Goal: Information Seeking & Learning: Learn about a topic

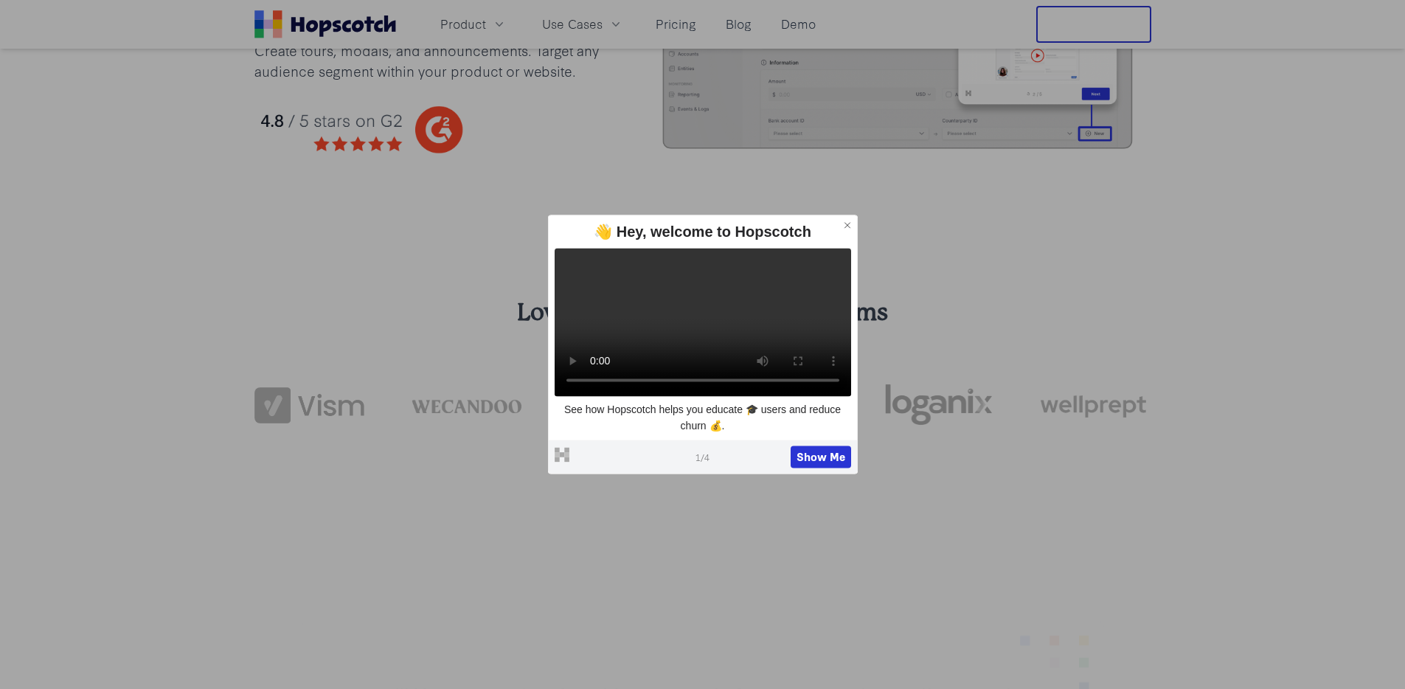
scroll to position [355, 0]
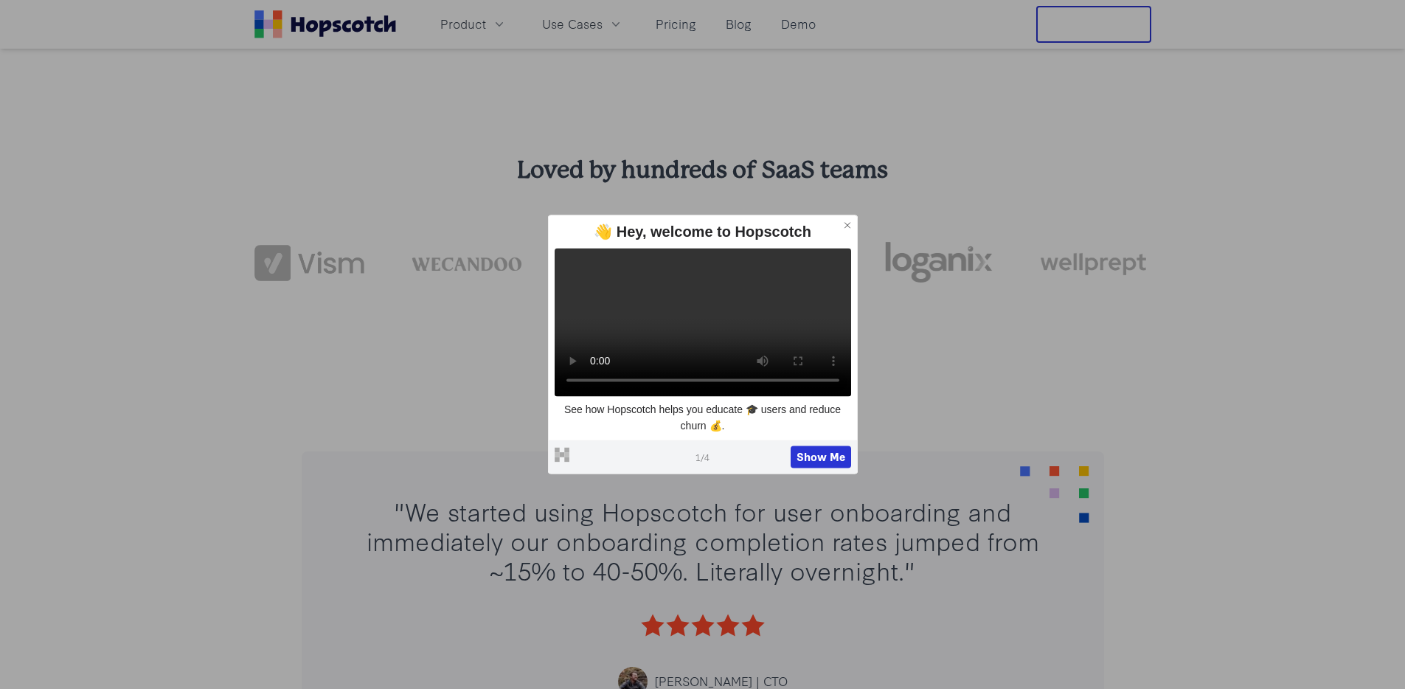
click at [852, 220] on icon at bounding box center [847, 225] width 10 height 10
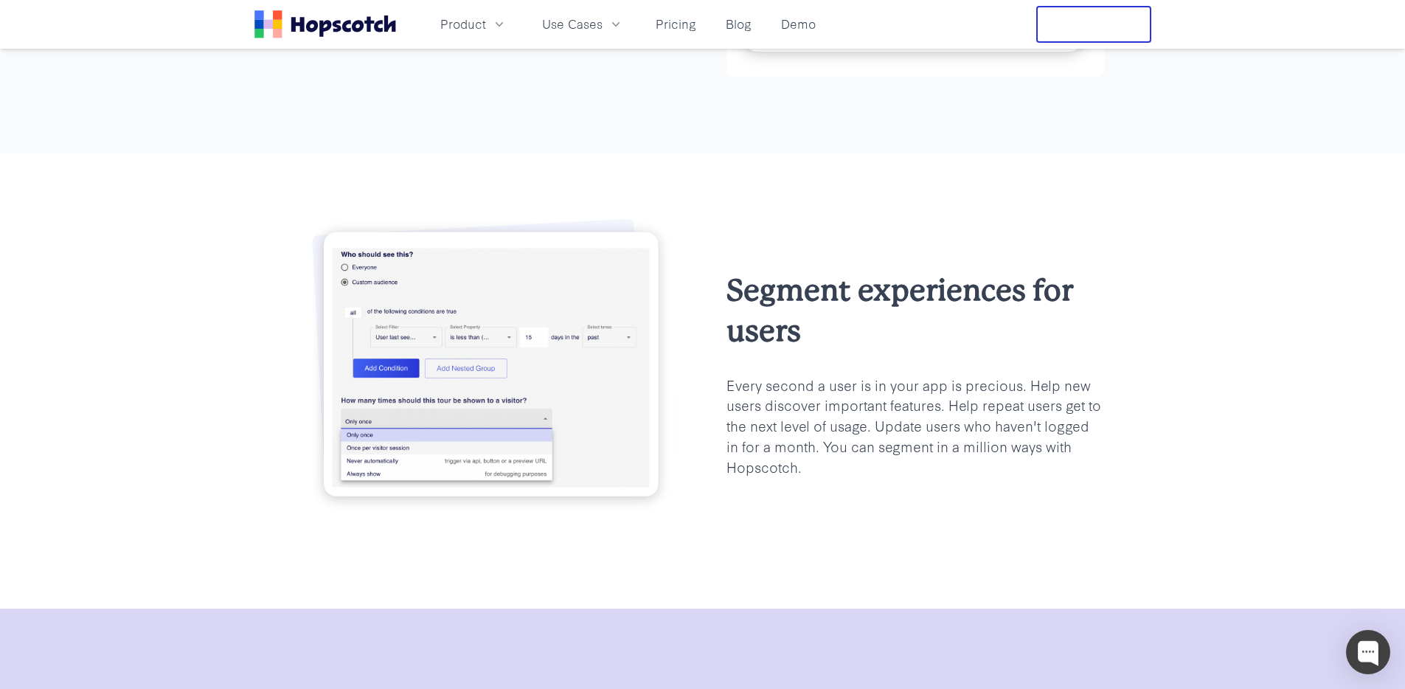
scroll to position [2679, 0]
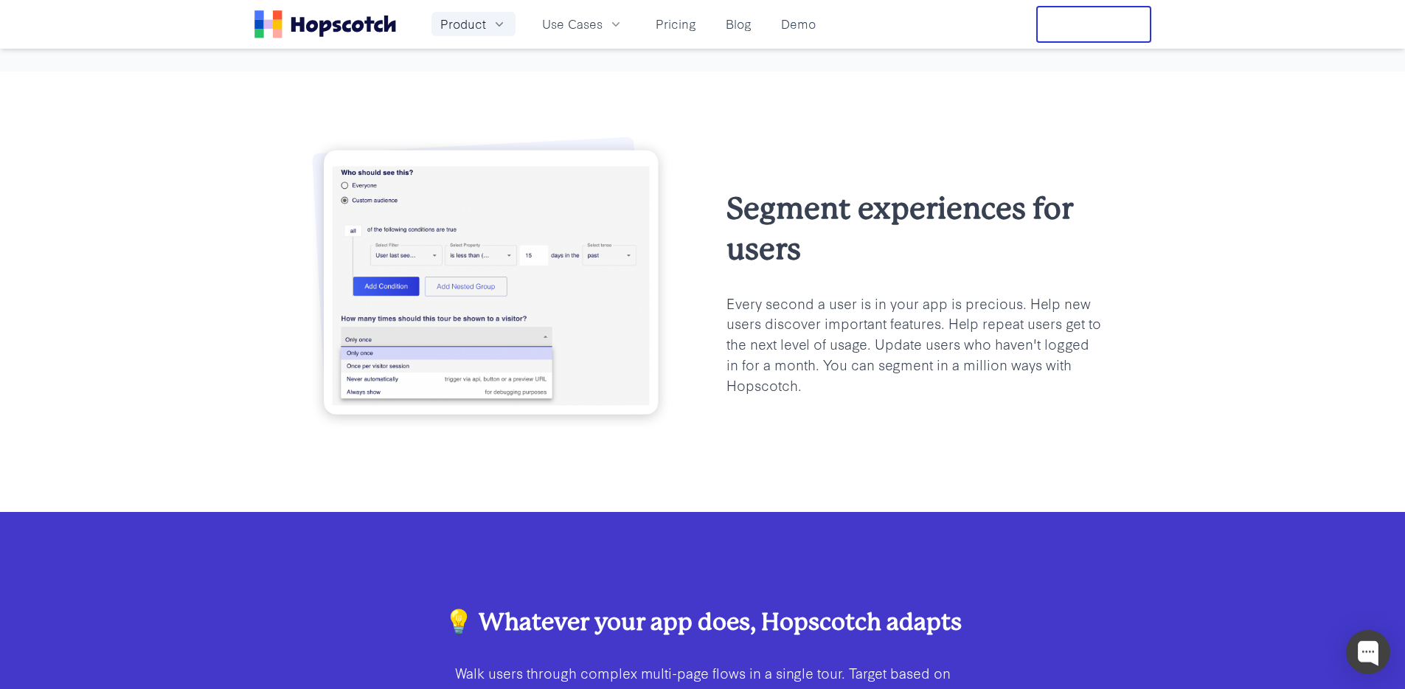
click at [498, 29] on icon "button" at bounding box center [499, 24] width 15 height 15
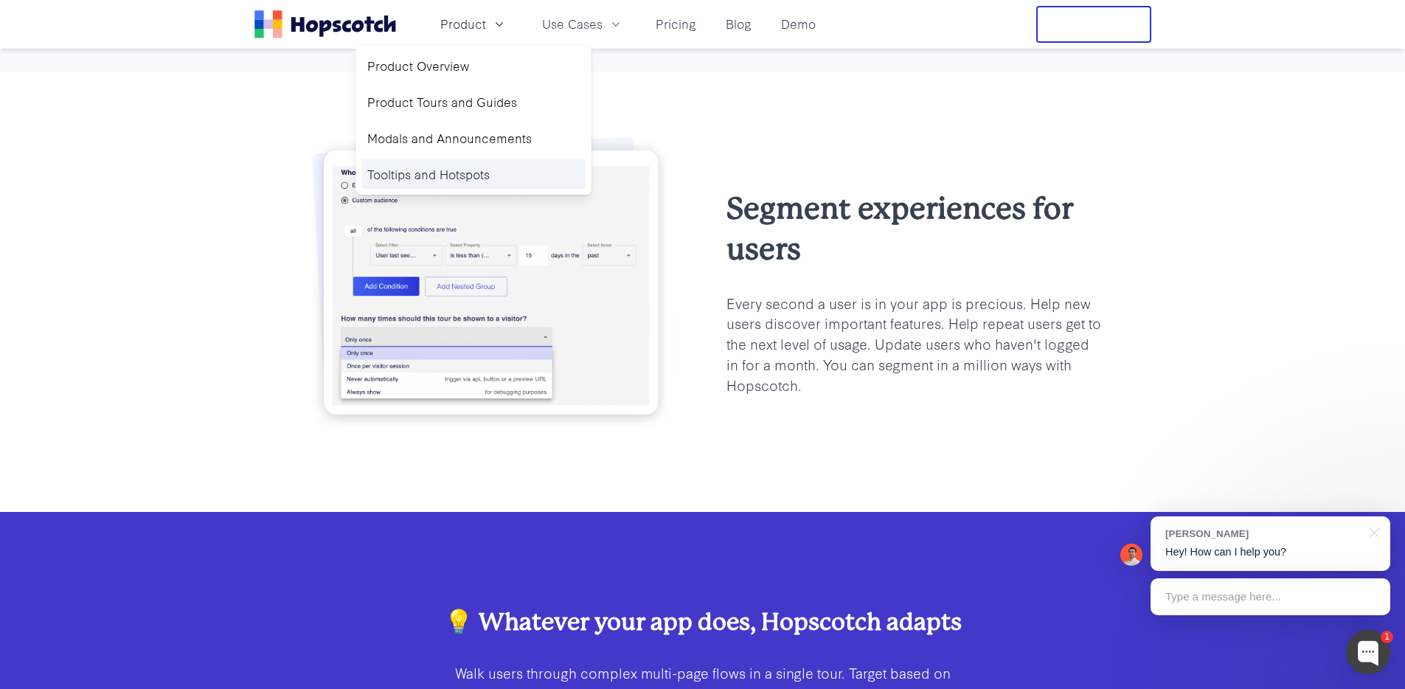
click at [454, 183] on link "Tooltips and Hotspots" at bounding box center [473, 174] width 224 height 30
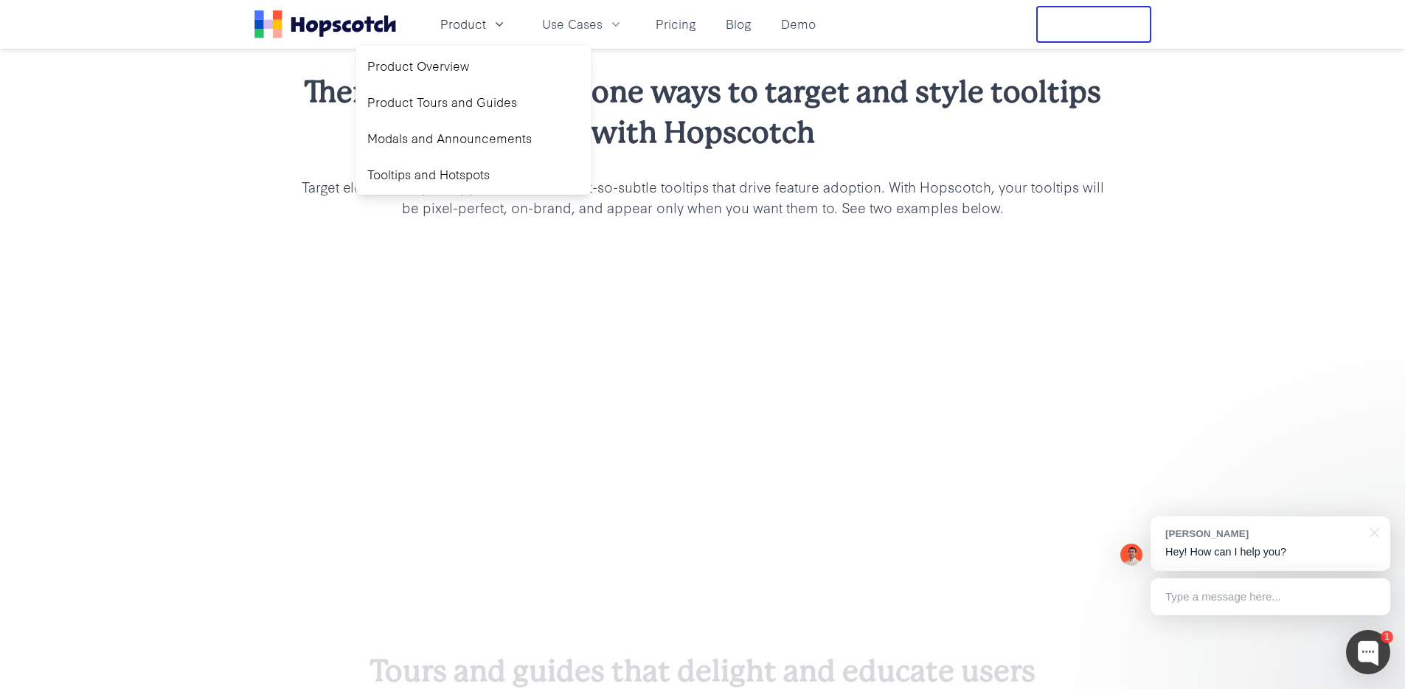
scroll to position [1252, 0]
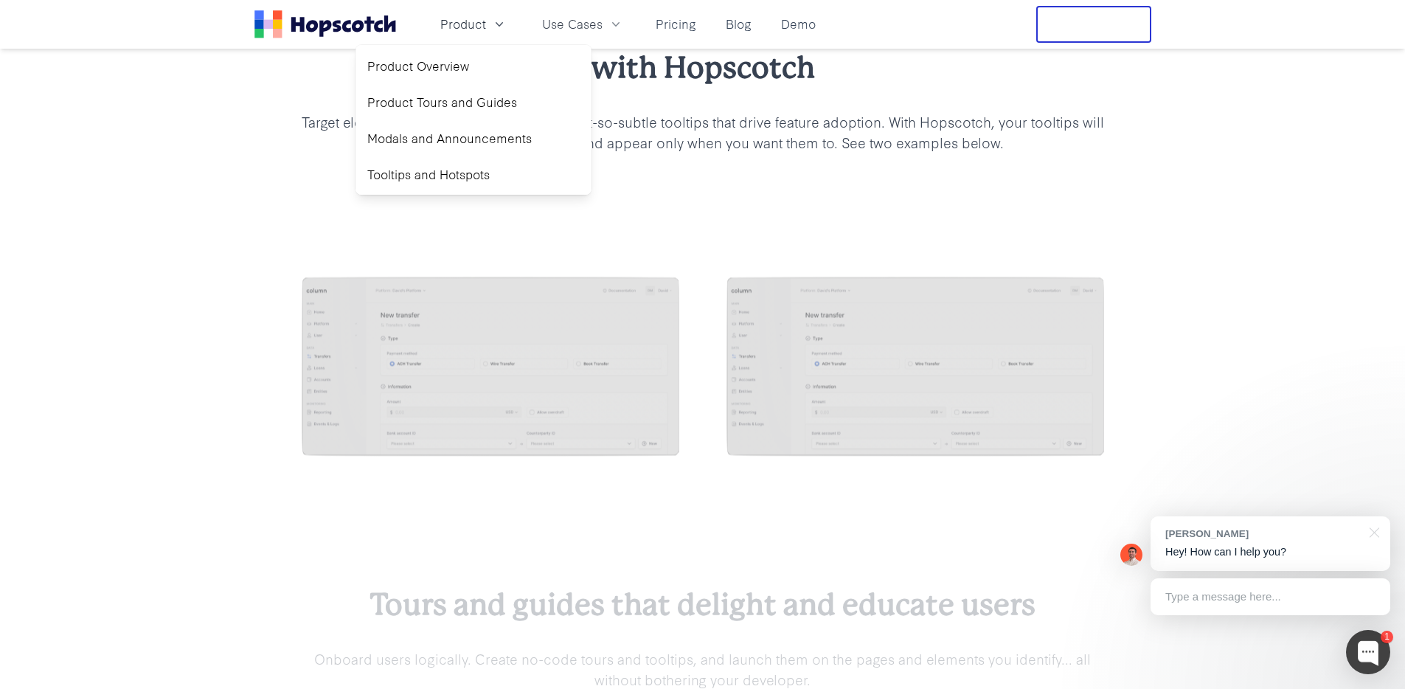
click at [649, 324] on img at bounding box center [491, 368] width 378 height 183
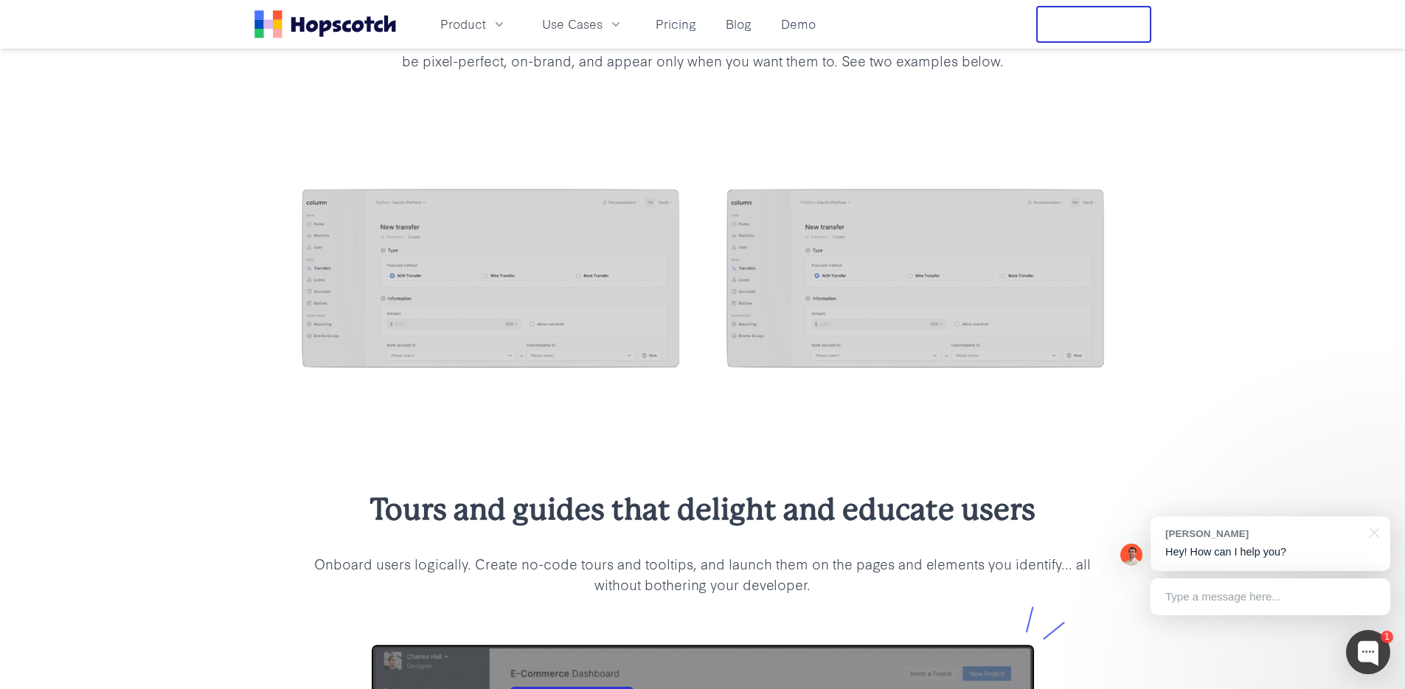
scroll to position [1488, 0]
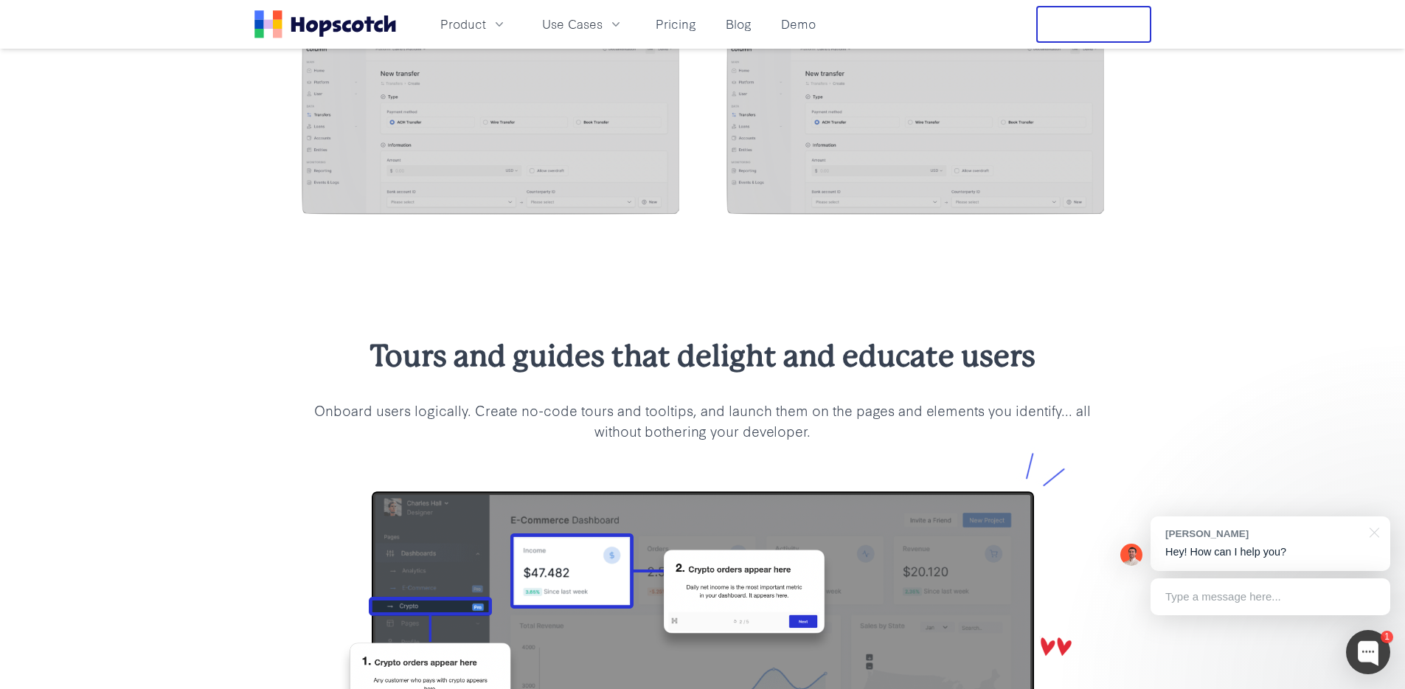
click at [604, 312] on div "Tours and guides that delight and educate users Onboard users logically. Create…" at bounding box center [702, 618] width 1405 height 682
click at [626, 368] on h2 "Tours and guides that delight and educate users" at bounding box center [703, 356] width 802 height 41
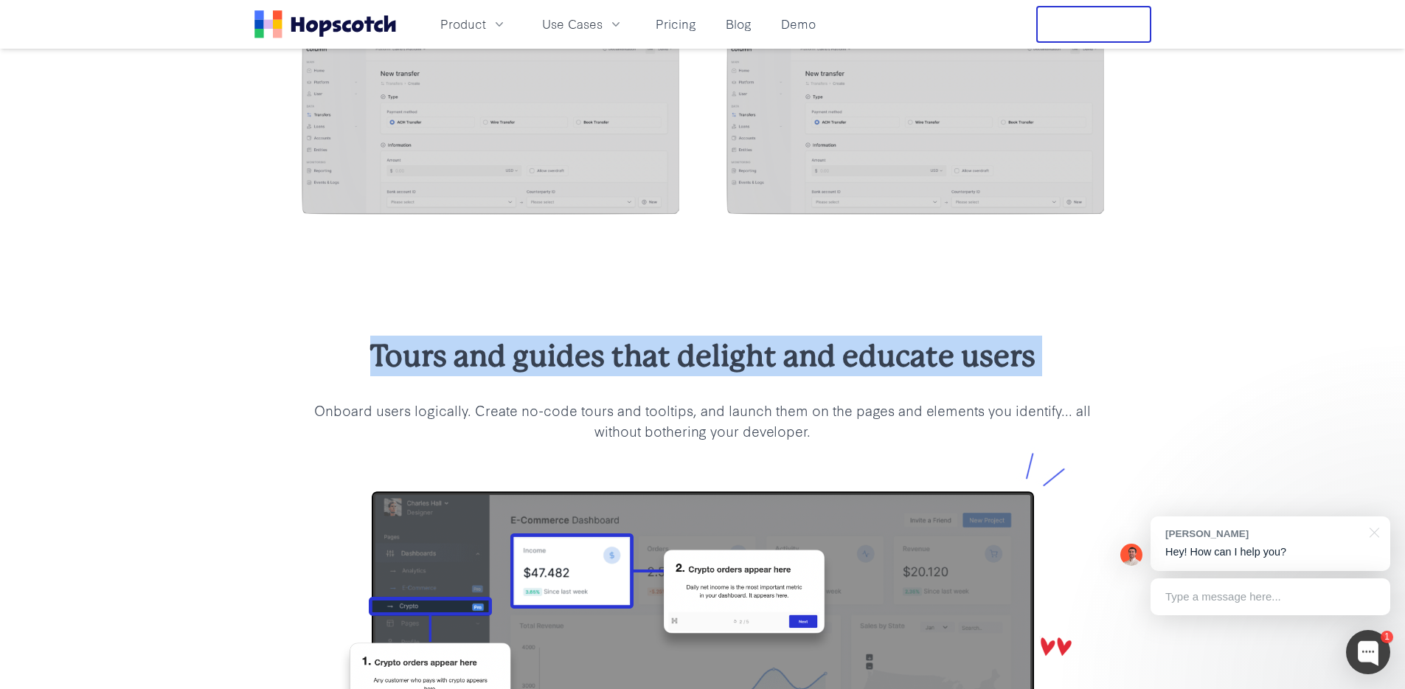
click at [626, 368] on h2 "Tours and guides that delight and educate users" at bounding box center [703, 356] width 802 height 41
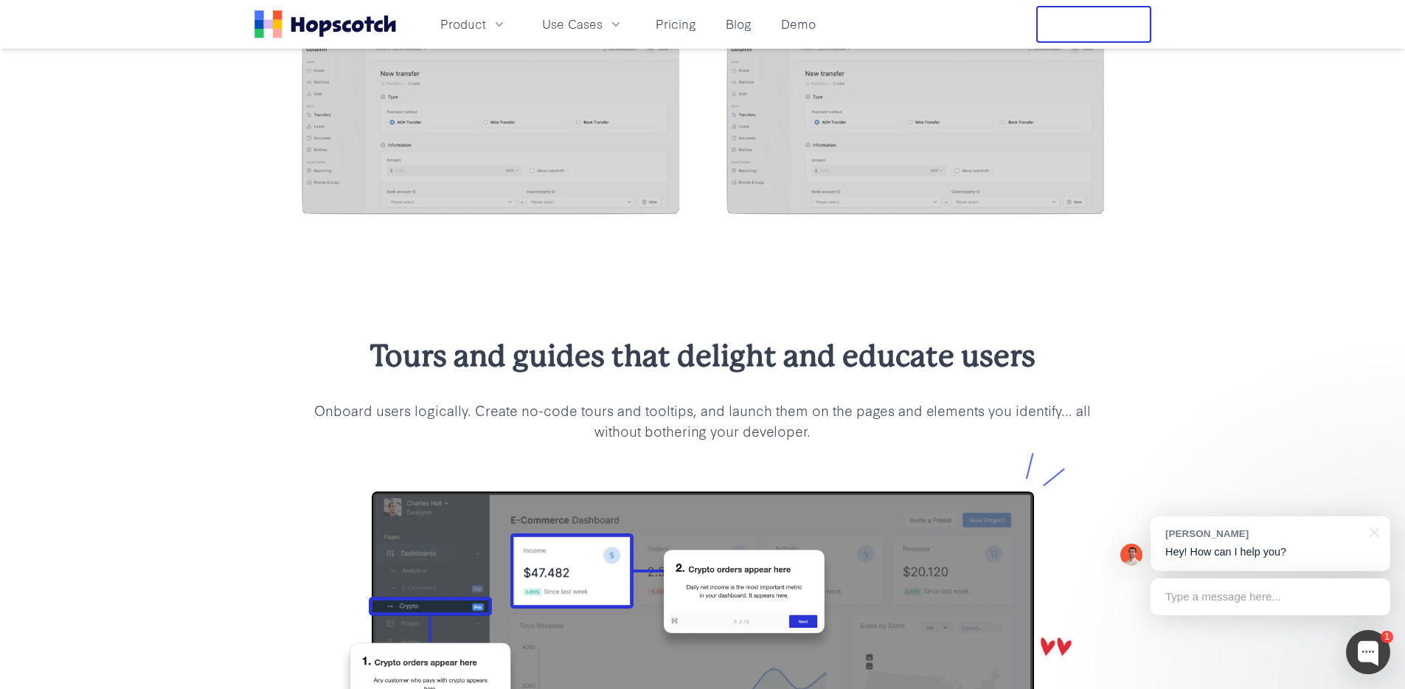
click at [832, 413] on p "Onboard users logically. Create no-code tours and tooltips, and launch them on …" at bounding box center [703, 420] width 802 height 41
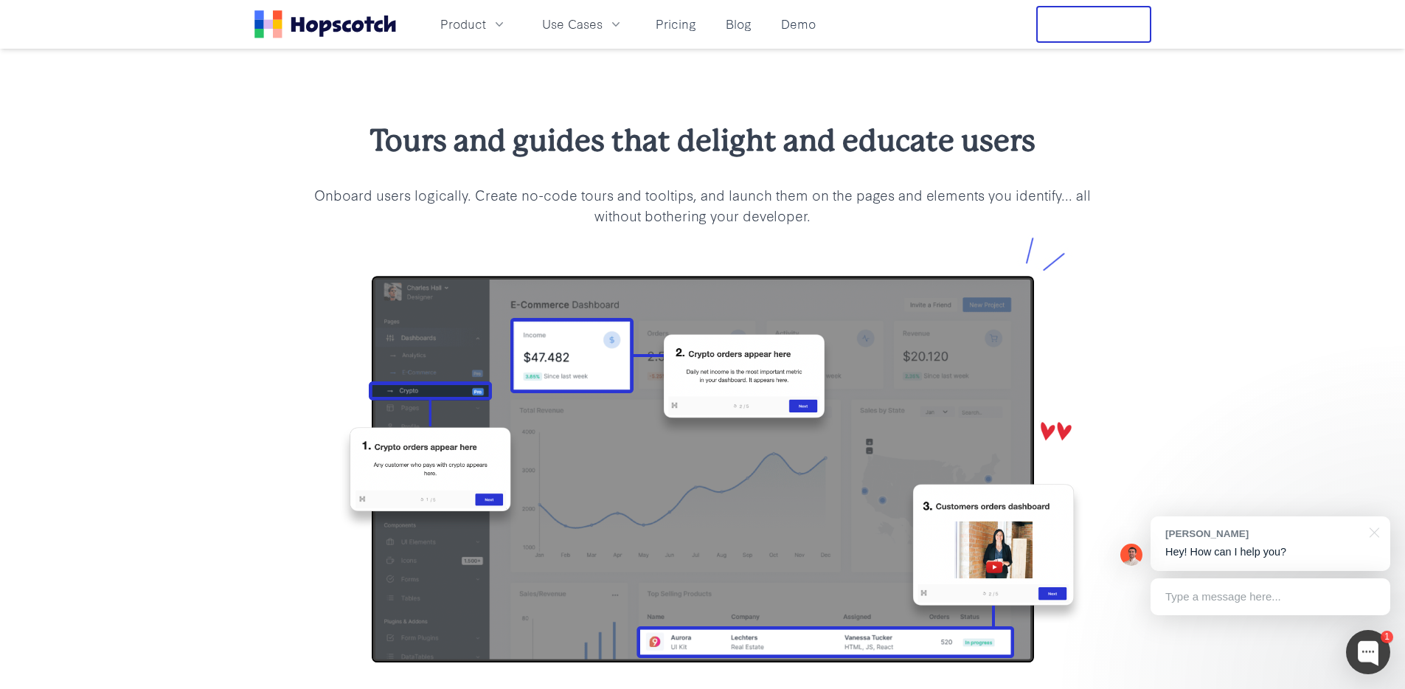
scroll to position [1705, 0]
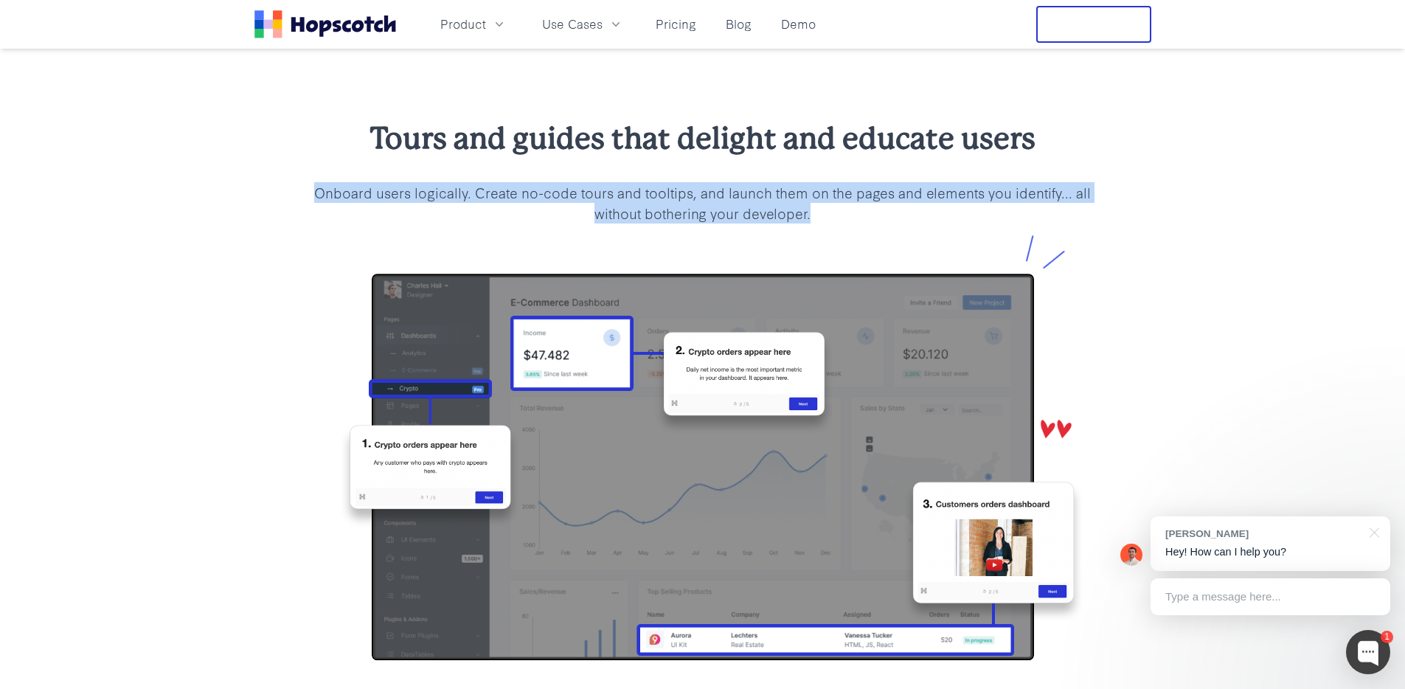
drag, startPoint x: 314, startPoint y: 187, endPoint x: 831, endPoint y: 208, distance: 517.4
click at [831, 208] on p "Onboard users logically. Create no-code tours and tooltips, and launch them on …" at bounding box center [703, 202] width 802 height 41
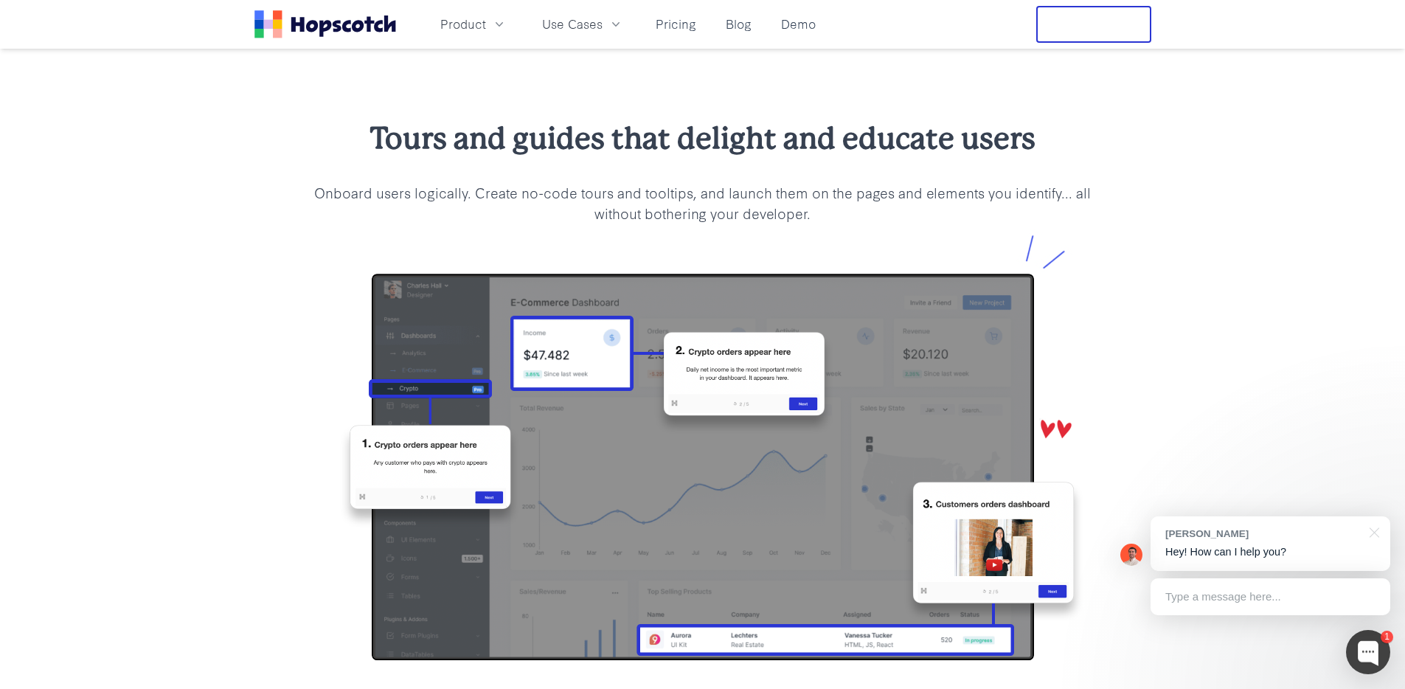
click at [831, 208] on p "Onboard users logically. Create no-code tours and tooltips, and launch them on …" at bounding box center [703, 202] width 802 height 41
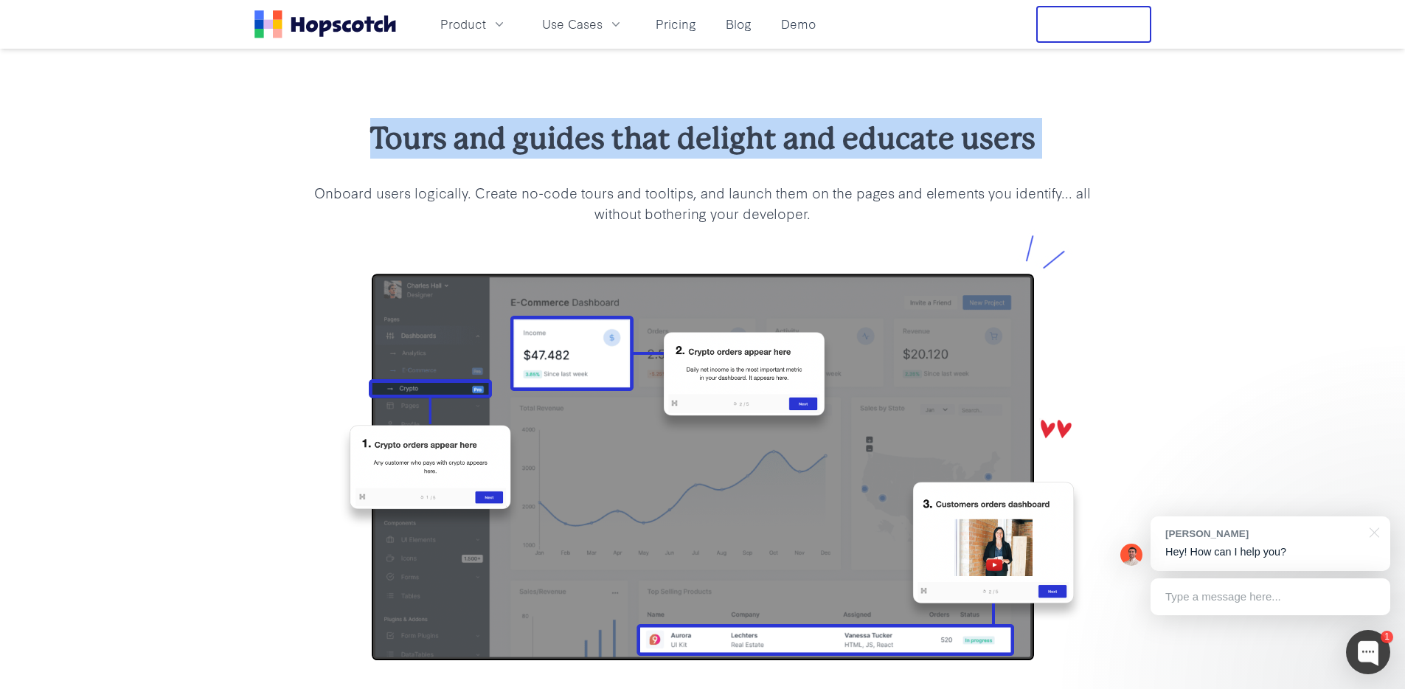
click at [831, 208] on p "Onboard users logically. Create no-code tours and tooltips, and launch them on …" at bounding box center [703, 202] width 802 height 41
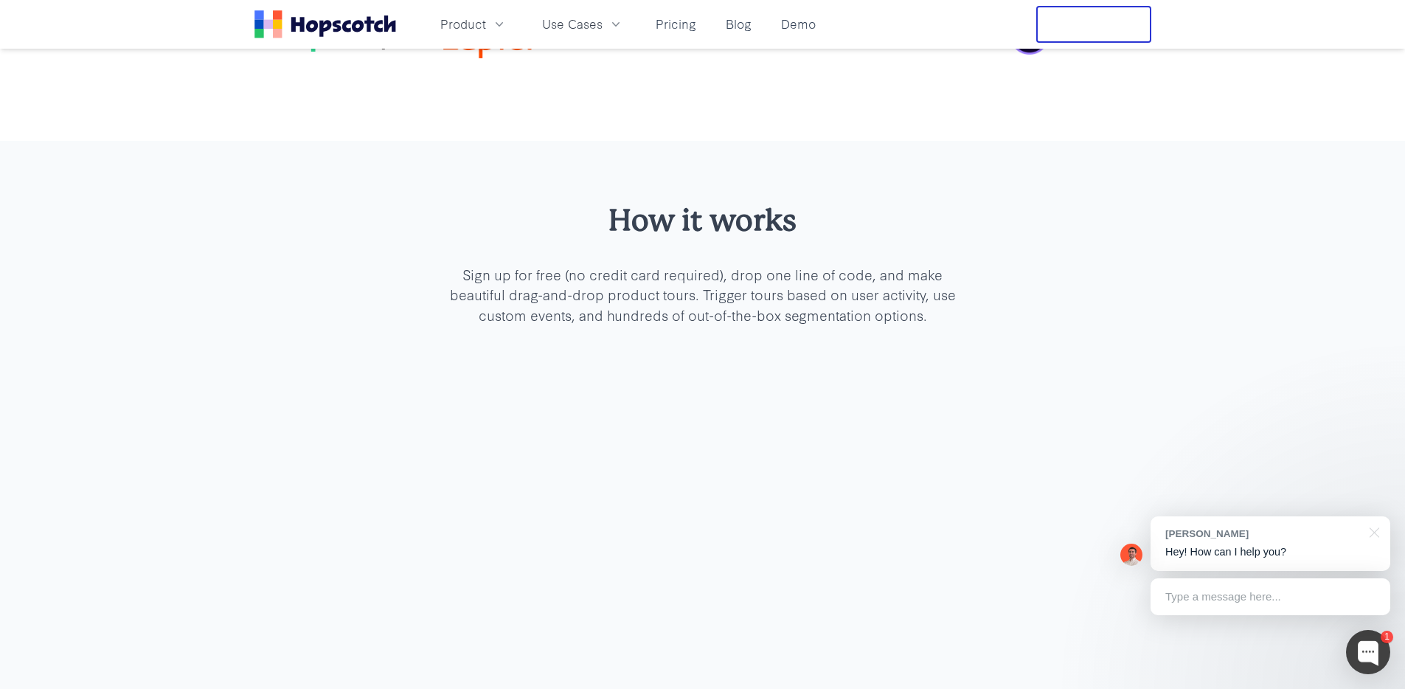
scroll to position [4569, 0]
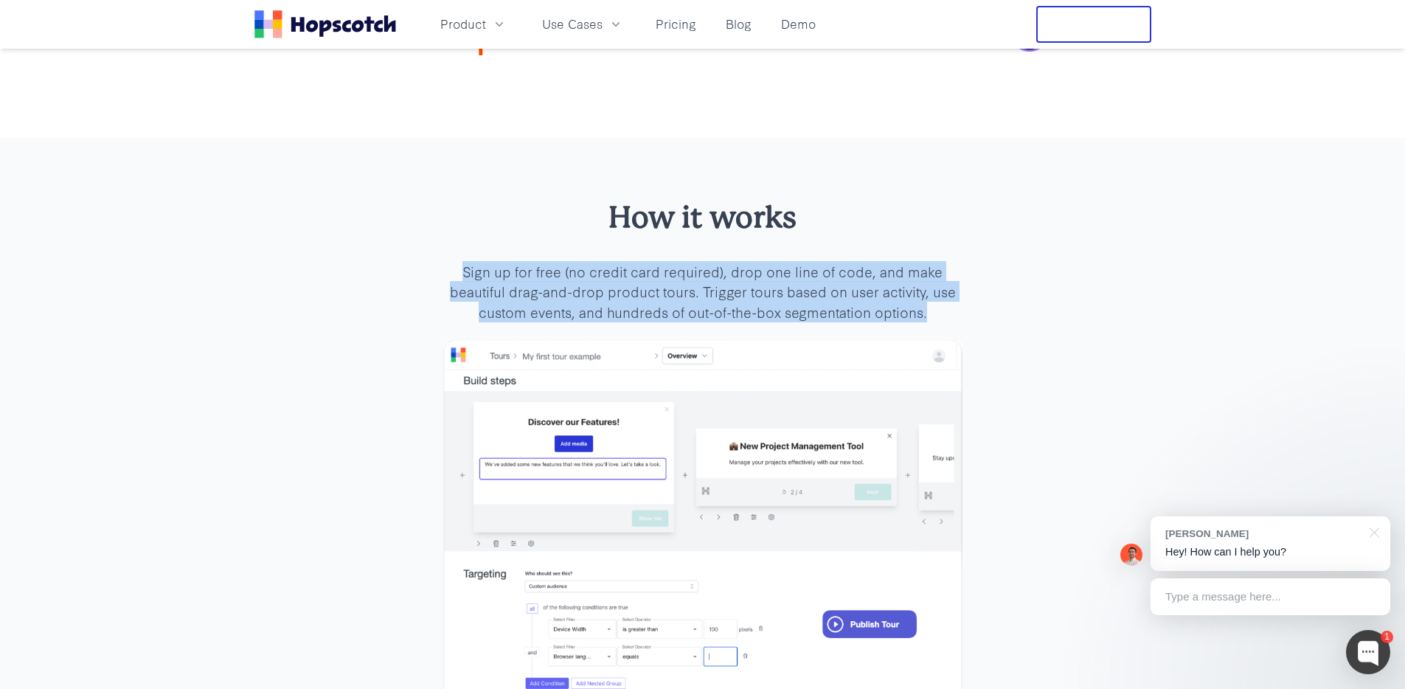
drag, startPoint x: 832, startPoint y: 208, endPoint x: 974, endPoint y: 312, distance: 176.3
click at [974, 312] on div "How it works Sign up for free (no credit card required), drop one line of code,…" at bounding box center [703, 470] width 566 height 547
click at [975, 312] on div "How it works Sign up for free (no credit card required), drop one line of code,…" at bounding box center [703, 470] width 566 height 547
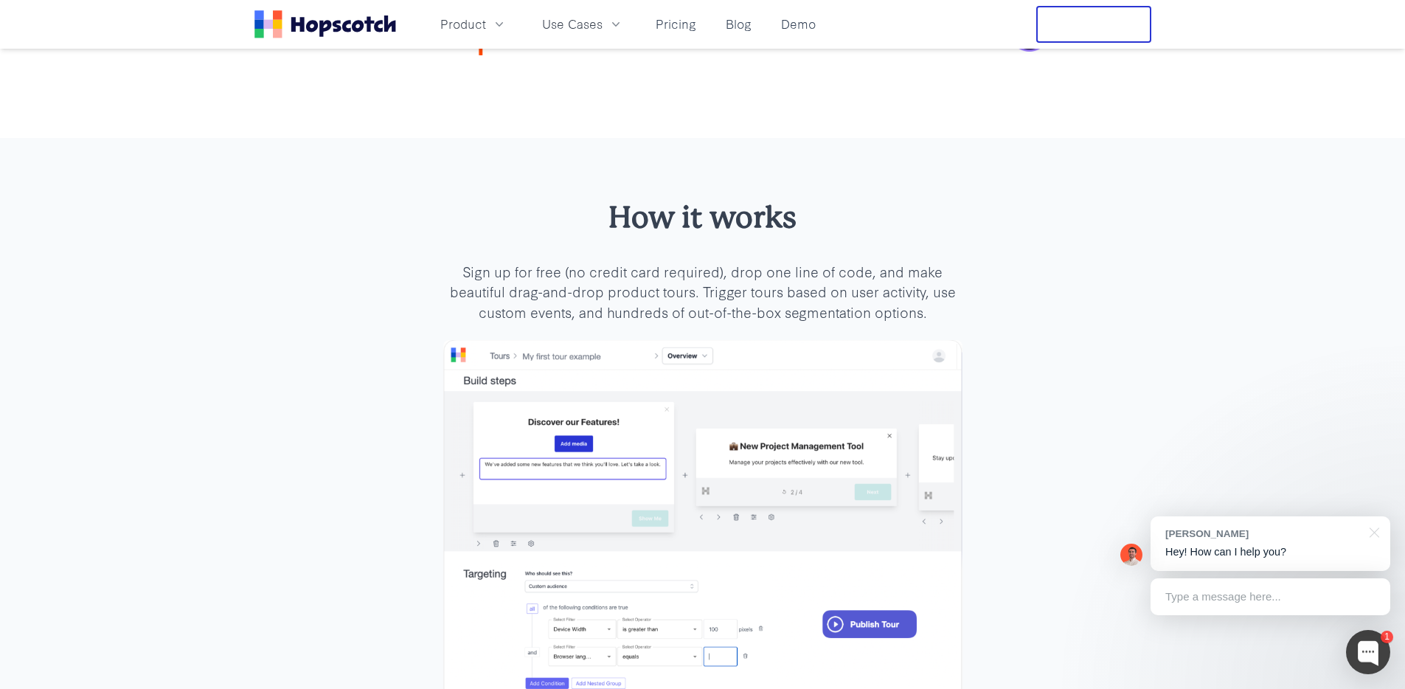
click at [975, 312] on div "How it works Sign up for free (no credit card required), drop one line of code,…" at bounding box center [703, 470] width 566 height 547
click at [836, 260] on div "How it works Sign up for free (no credit card required), drop one line of code,…" at bounding box center [702, 470] width 519 height 547
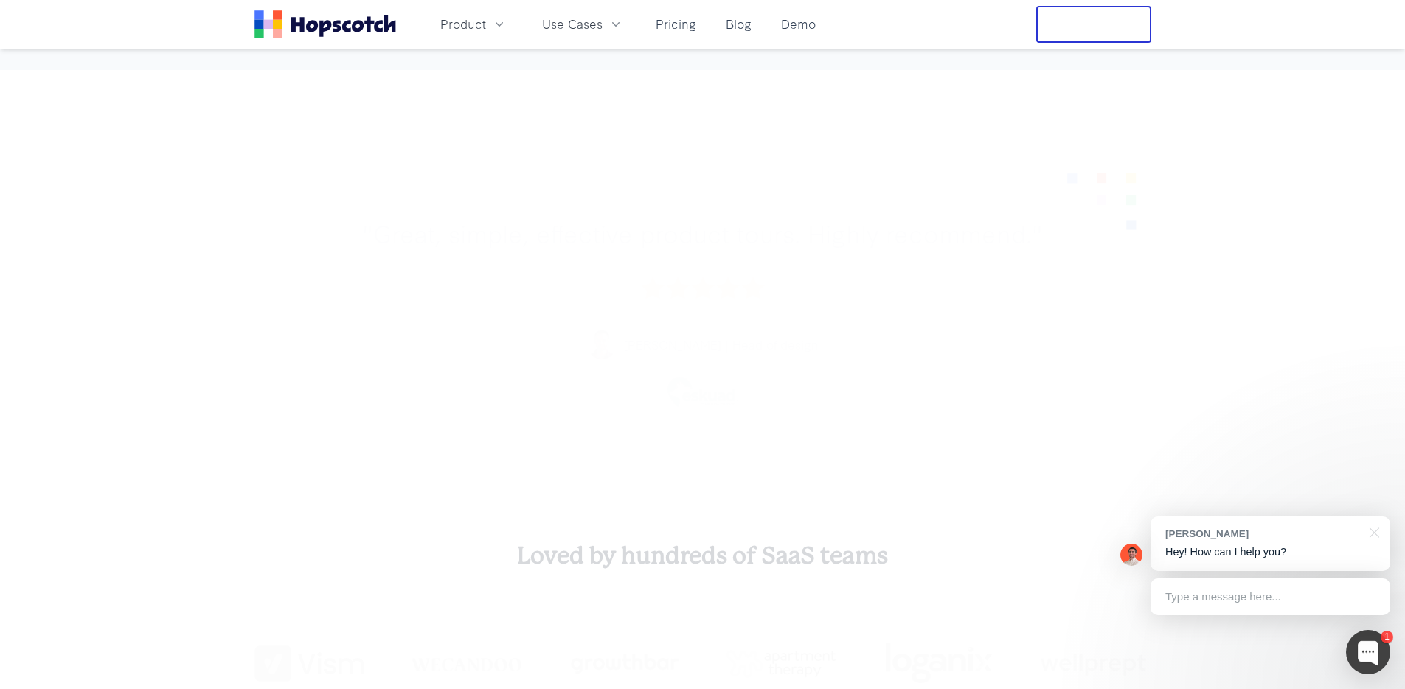
scroll to position [5317, 0]
